Goal: Navigation & Orientation: Find specific page/section

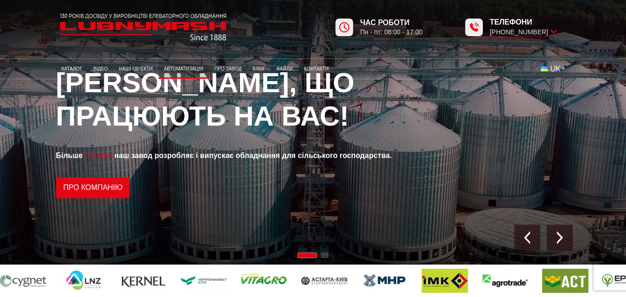
click at [174, 72] on link "Автоматизація" at bounding box center [183, 68] width 51 height 15
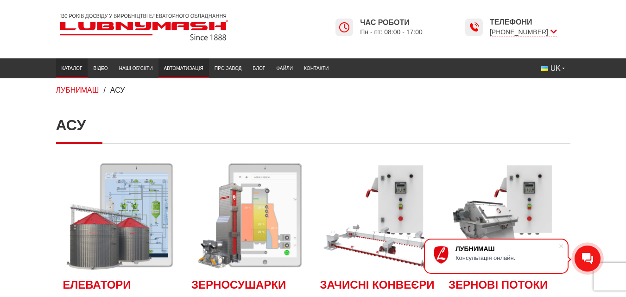
click at [66, 67] on link "Каталог" at bounding box center [72, 68] width 32 height 15
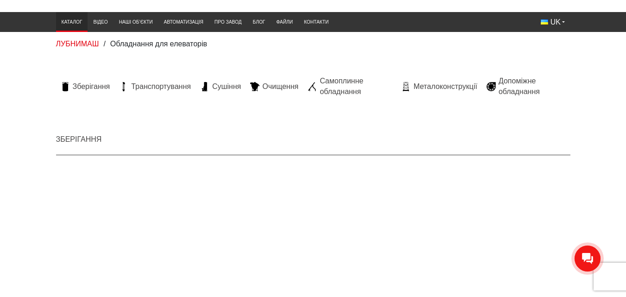
scroll to position [93, 0]
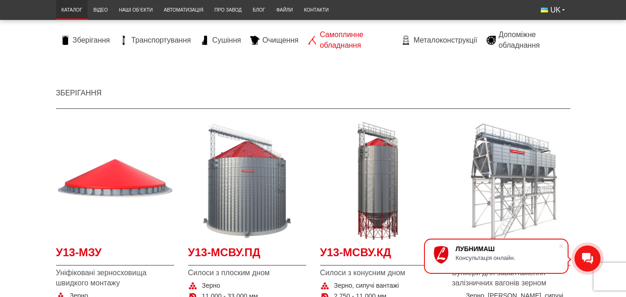
click at [343, 43] on span "Самоплинне обладнання" at bounding box center [356, 40] width 72 height 21
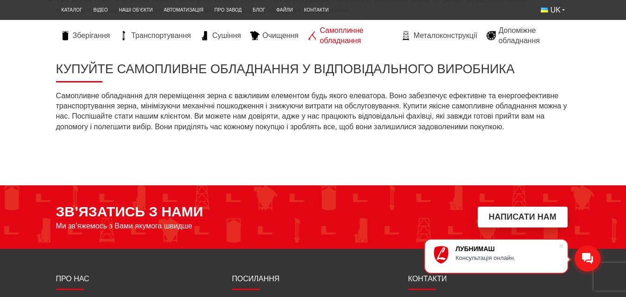
scroll to position [695, 0]
